Goal: Information Seeking & Learning: Learn about a topic

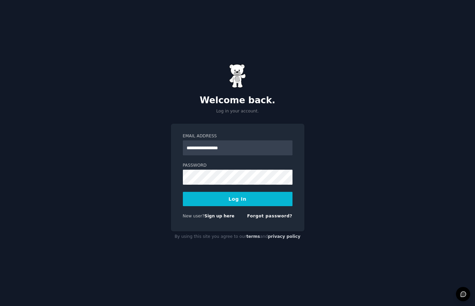
click at [246, 199] on button "Log In" at bounding box center [238, 199] width 110 height 14
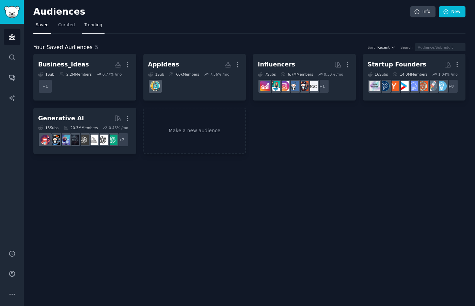
click at [95, 24] on span "Trending" at bounding box center [93, 25] width 18 height 6
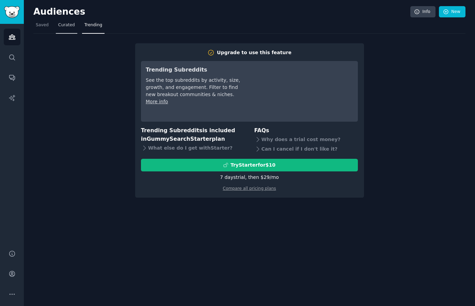
click at [65, 25] on span "Curated" at bounding box center [66, 25] width 17 height 6
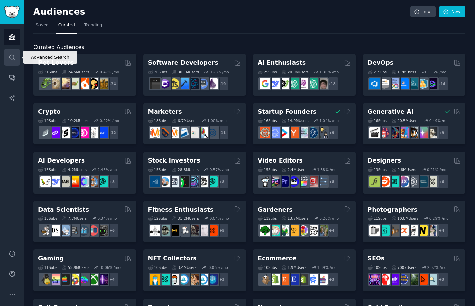
click at [19, 54] on link "Search" at bounding box center [12, 57] width 17 height 17
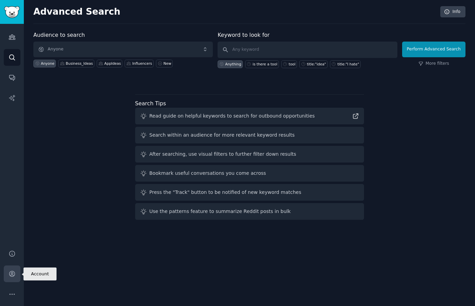
click at [15, 274] on link "Account" at bounding box center [12, 273] width 17 height 17
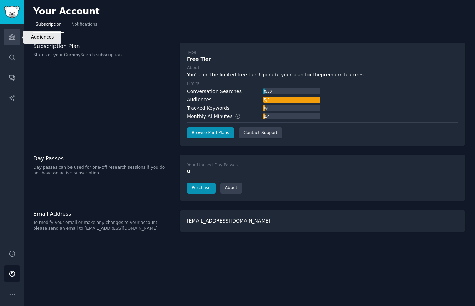
click at [14, 37] on icon "Sidebar" at bounding box center [12, 37] width 6 height 5
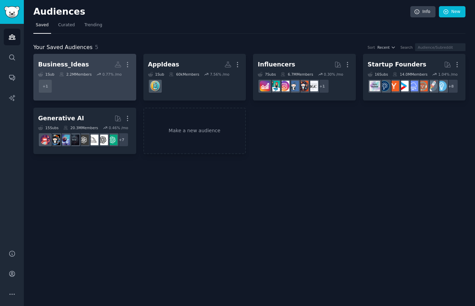
click at [65, 80] on dd "+ 1" at bounding box center [84, 86] width 93 height 19
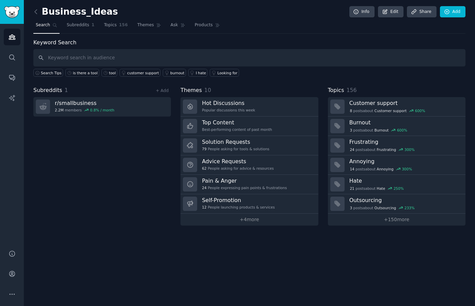
click at [293, 84] on div "Keyword Search Search Tips is there a tool tool customer support burnout I hate…" at bounding box center [249, 131] width 432 height 187
click at [35, 13] on icon at bounding box center [35, 11] width 7 height 7
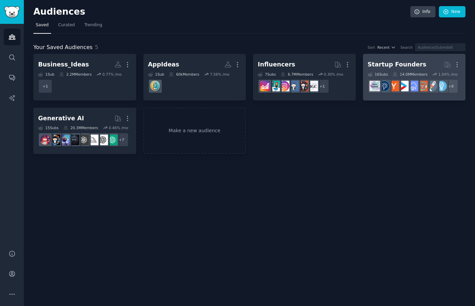
click at [389, 64] on div "Startup Founders" at bounding box center [397, 64] width 59 height 9
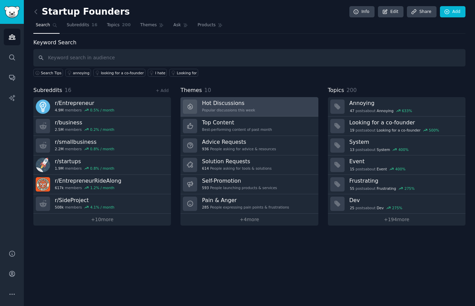
click at [231, 103] on h3 "Hot Discussions" at bounding box center [228, 102] width 53 height 7
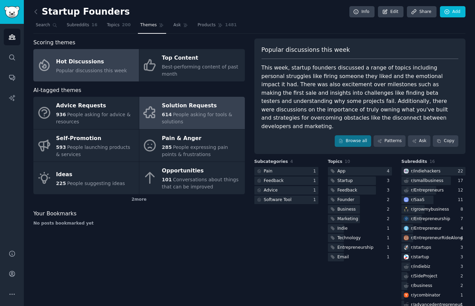
click at [190, 120] on div "614 People asking for tools & solutions" at bounding box center [201, 118] width 79 height 14
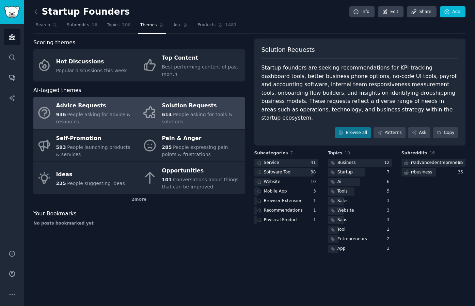
click at [105, 115] on span "People asking for advice & resources" at bounding box center [93, 118] width 75 height 13
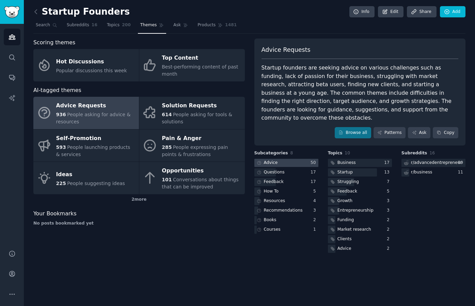
click at [277, 159] on div "Advice" at bounding box center [266, 163] width 25 height 9
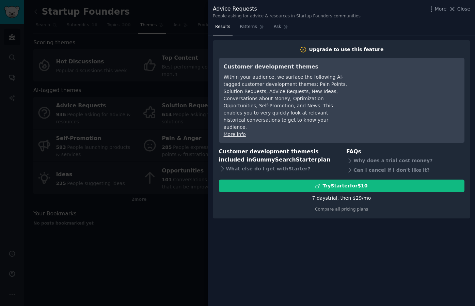
click at [185, 223] on div at bounding box center [237, 153] width 475 height 306
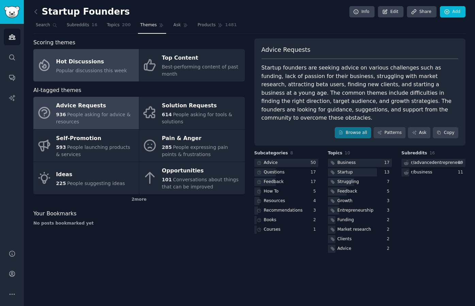
click at [105, 71] on span "Popular discussions this week" at bounding box center [91, 70] width 71 height 5
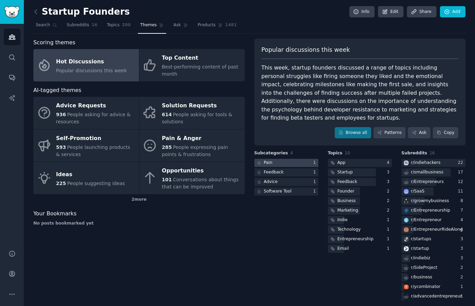
click at [281, 159] on div at bounding box center [286, 163] width 64 height 9
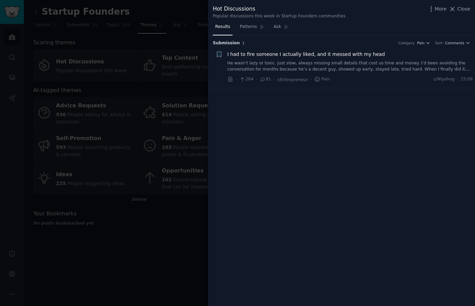
click at [185, 43] on div at bounding box center [237, 153] width 475 height 306
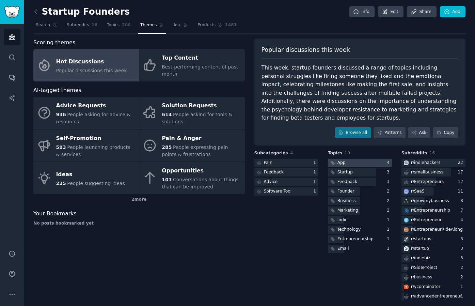
click at [353, 159] on div at bounding box center [360, 163] width 64 height 9
click at [32, 12] on div "Startup Founders Info Edit Share Add Search Subreddits 16 Topics 200 Themes Ask…" at bounding box center [249, 155] width 451 height 311
click at [35, 12] on icon at bounding box center [36, 12] width 2 height 4
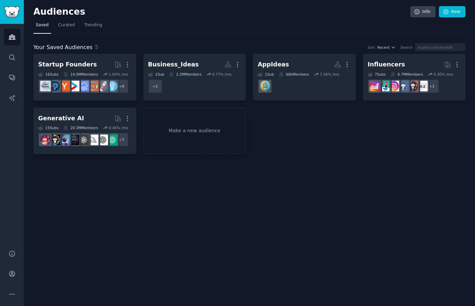
click at [299, 124] on div "Startup Founders More 16 Sub s 14.0M Members 1.04 % /mo + 8 Business_Ideas More…" at bounding box center [249, 104] width 432 height 100
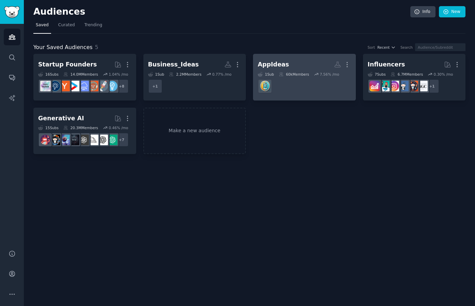
click at [288, 67] on h2 "AppIdeas Custom Audience More" at bounding box center [304, 65] width 93 height 12
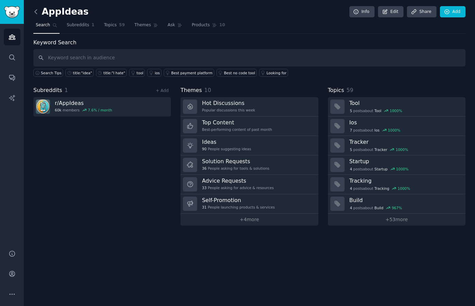
click at [38, 13] on icon at bounding box center [35, 11] width 7 height 7
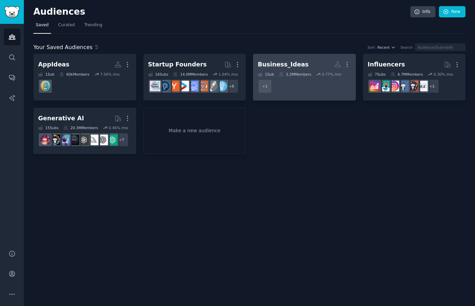
click at [294, 64] on div "Business_Ideas" at bounding box center [283, 64] width 51 height 9
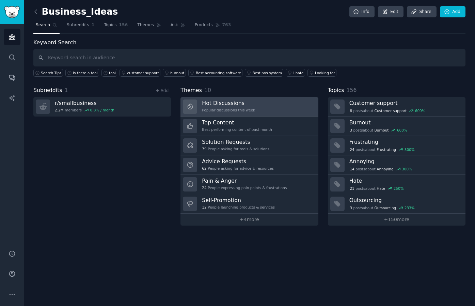
click at [240, 105] on h3 "Hot Discussions" at bounding box center [228, 102] width 53 height 7
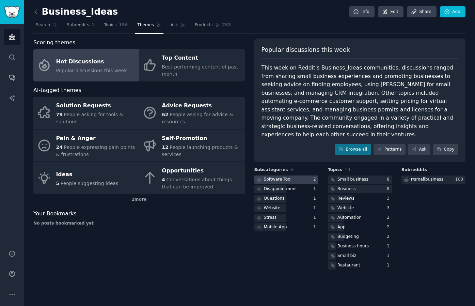
click at [283, 176] on div "Software Tool" at bounding box center [278, 179] width 28 height 6
